Goal: Contribute content: Add original content to the website for others to see

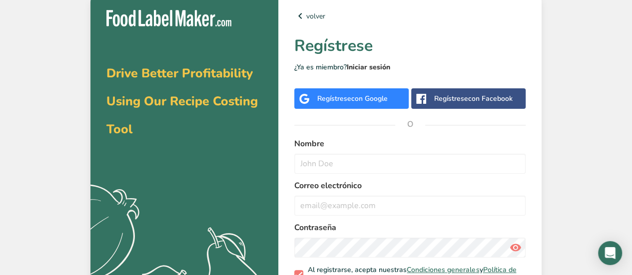
click at [360, 68] on link "Iniciar sesión" at bounding box center [368, 66] width 43 height 9
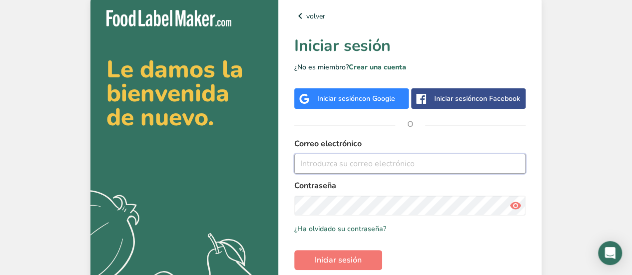
paste input "[EMAIL_ADDRESS][DOMAIN_NAME]"
type input "[EMAIL_ADDRESS][DOMAIN_NAME]"
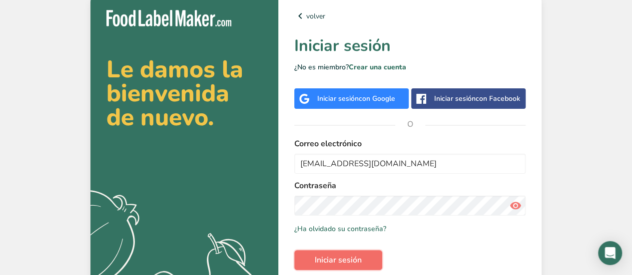
click at [343, 259] on span "Iniciar sesión" at bounding box center [338, 260] width 47 height 12
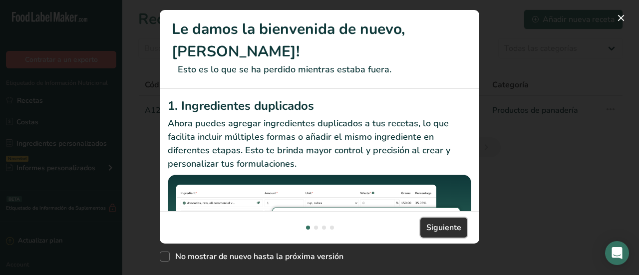
drag, startPoint x: 439, startPoint y: 230, endPoint x: 442, endPoint y: 223, distance: 7.6
click at [438, 227] on span "Siguiente" at bounding box center [444, 228] width 35 height 12
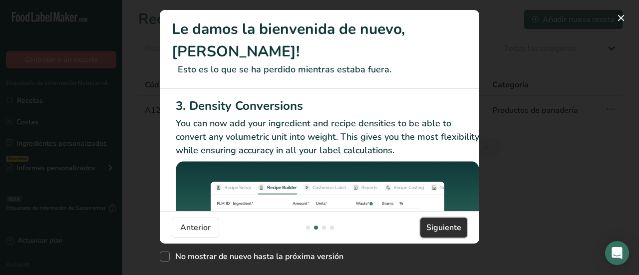
click at [450, 227] on span "Siguiente" at bounding box center [444, 228] width 35 height 12
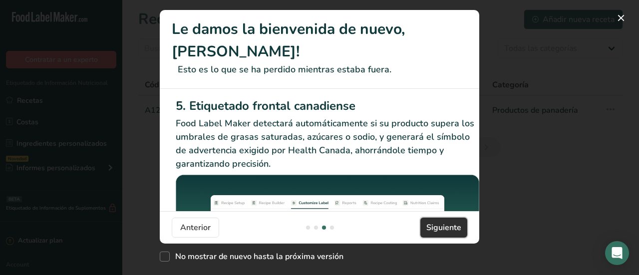
click at [450, 225] on span "Siguiente" at bounding box center [444, 228] width 35 height 12
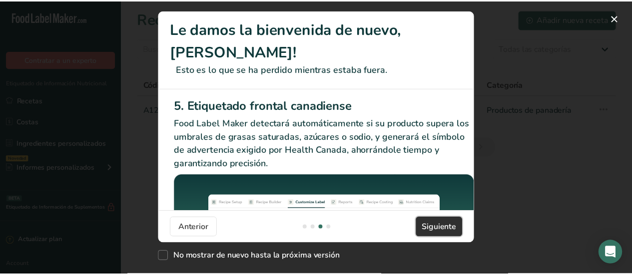
scroll to position [0, 951]
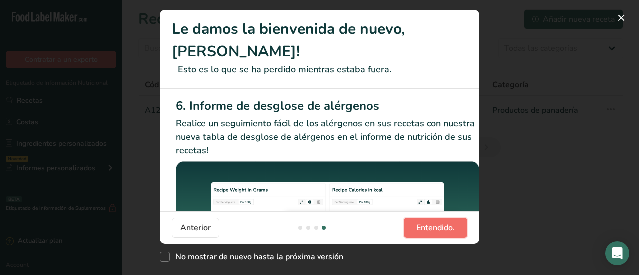
click at [450, 225] on span "Entendido." at bounding box center [436, 228] width 38 height 12
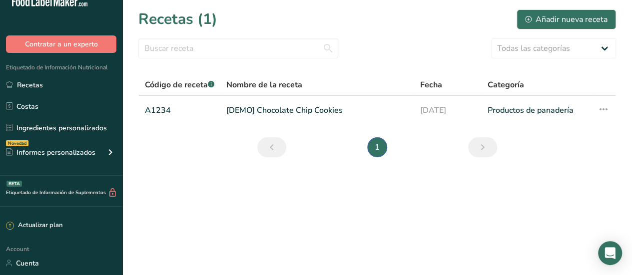
scroll to position [0, 0]
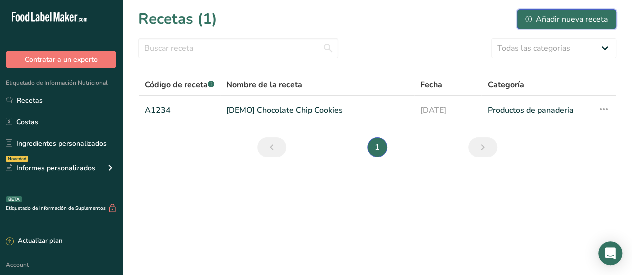
click at [553, 22] on div "Añadir nueva receta" at bounding box center [566, 19] width 82 height 12
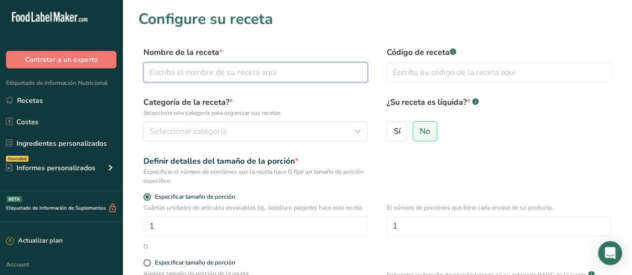
click at [192, 72] on input "text" at bounding box center [255, 72] width 224 height 20
type input "Chocolate"
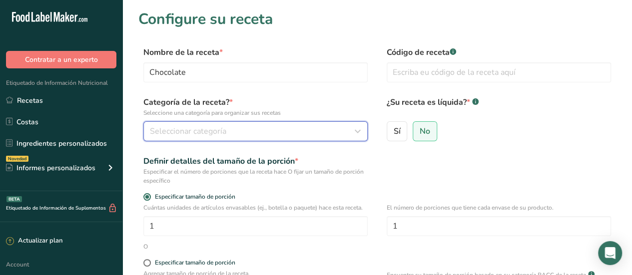
click at [244, 135] on div "Seleccionar categoría" at bounding box center [252, 131] width 205 height 12
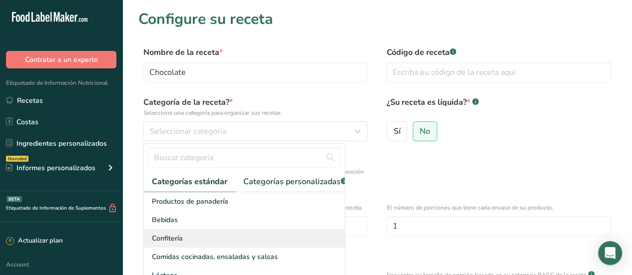
click at [175, 244] on span "Confitería" at bounding box center [167, 238] width 31 height 10
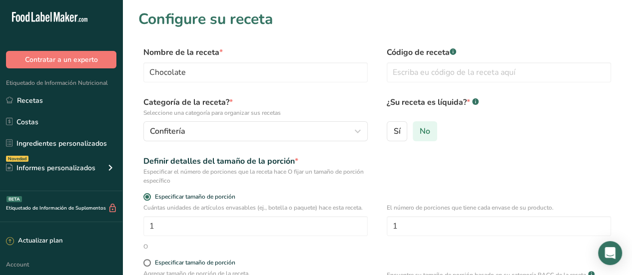
click at [424, 135] on span "No" at bounding box center [425, 131] width 10 height 10
click at [420, 134] on input "No" at bounding box center [416, 131] width 6 height 6
